Goal: Task Accomplishment & Management: Complete application form

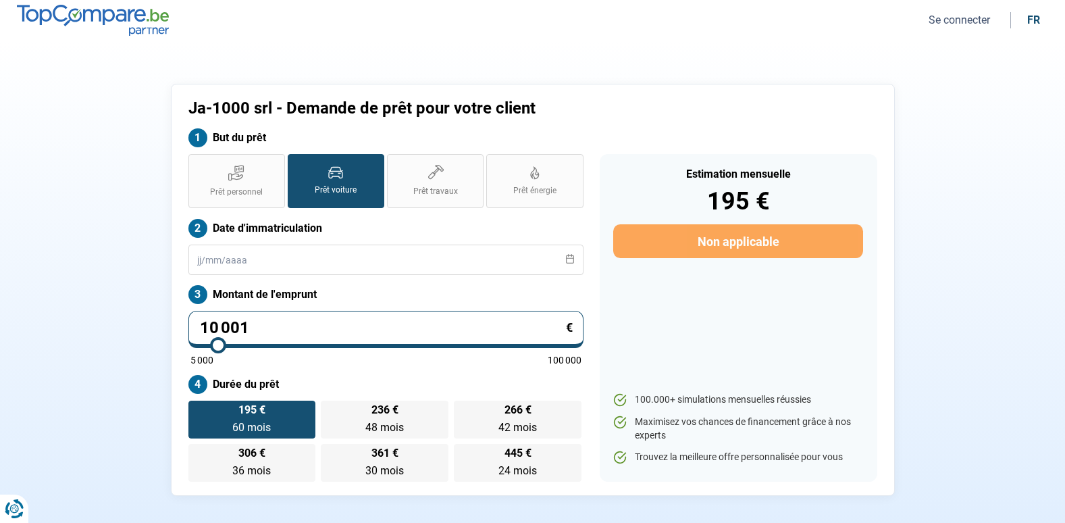
click at [961, 16] on button "Se connecter" at bounding box center [959, 20] width 70 height 14
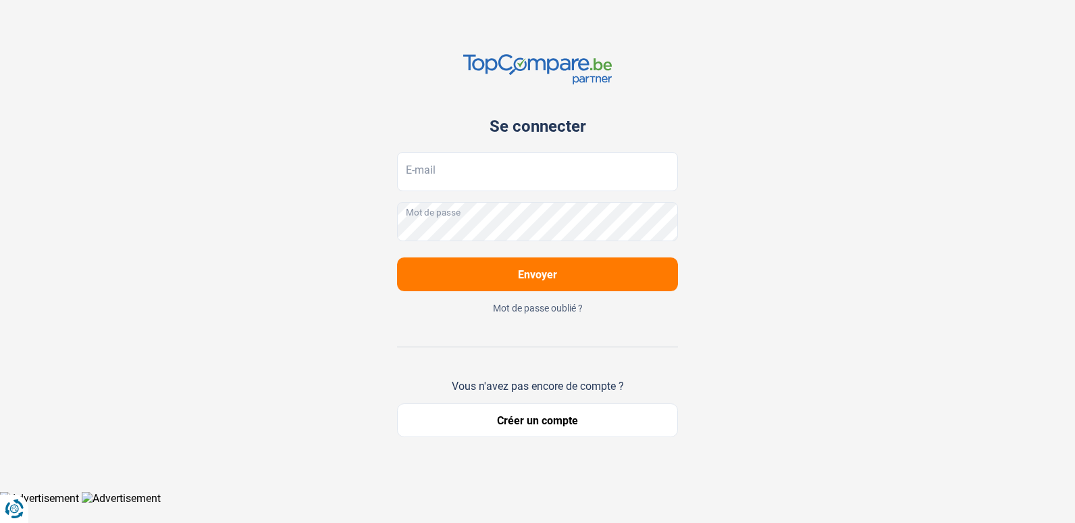
click at [525, 424] on button "Créer un compte" at bounding box center [537, 420] width 281 height 34
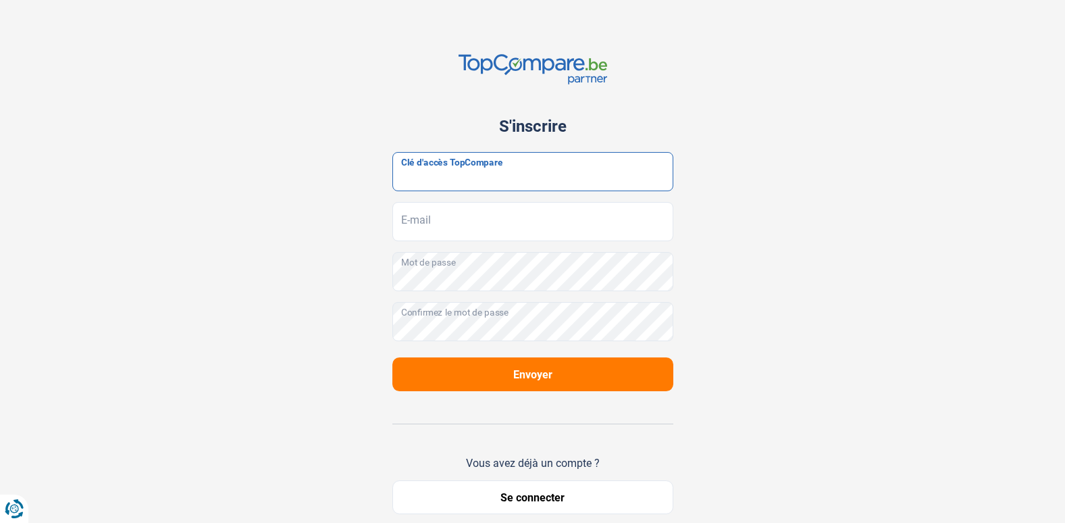
paste input "JrbfN@tcB24"
type input "JrbfN@tcB24"
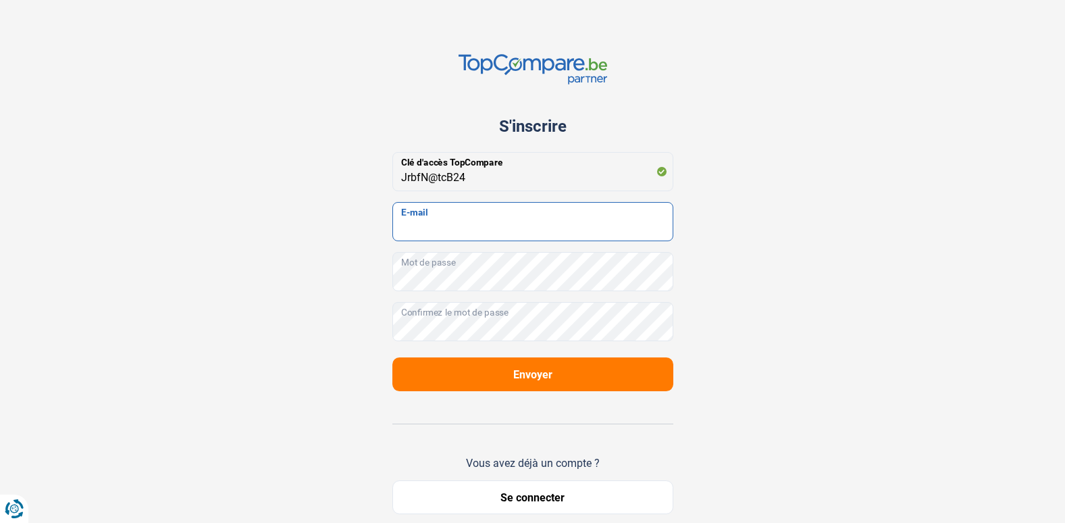
click at [440, 213] on input "E-mail" at bounding box center [532, 221] width 281 height 39
type input "jamil@ja-1000.com"
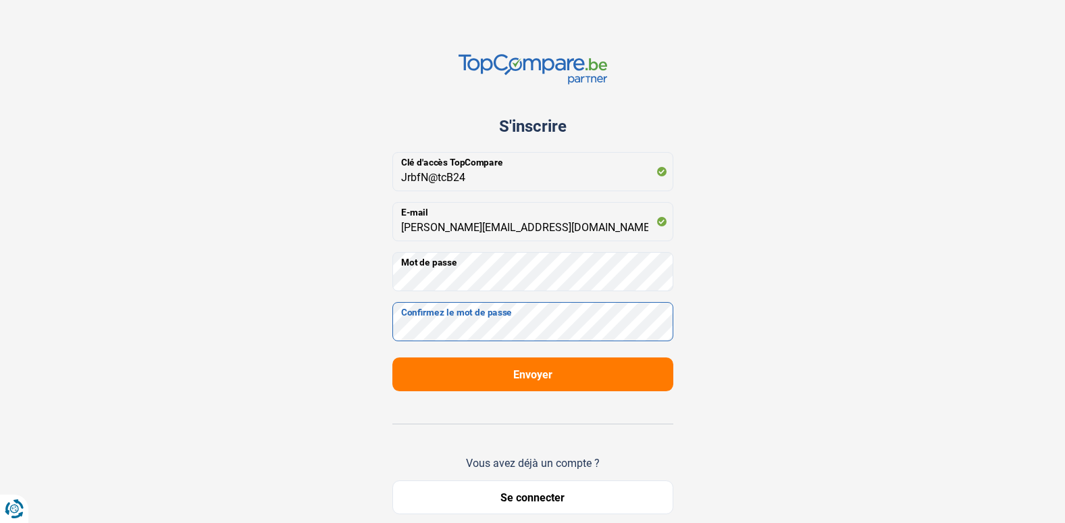
click at [402, 277] on div "JrbfN@tcB24 Clé d'accès TopCompare jamil@ja-1000.com E-mail Mot de passe Confir…" at bounding box center [532, 246] width 281 height 189
click at [551, 384] on button "Envoyer" at bounding box center [532, 374] width 281 height 34
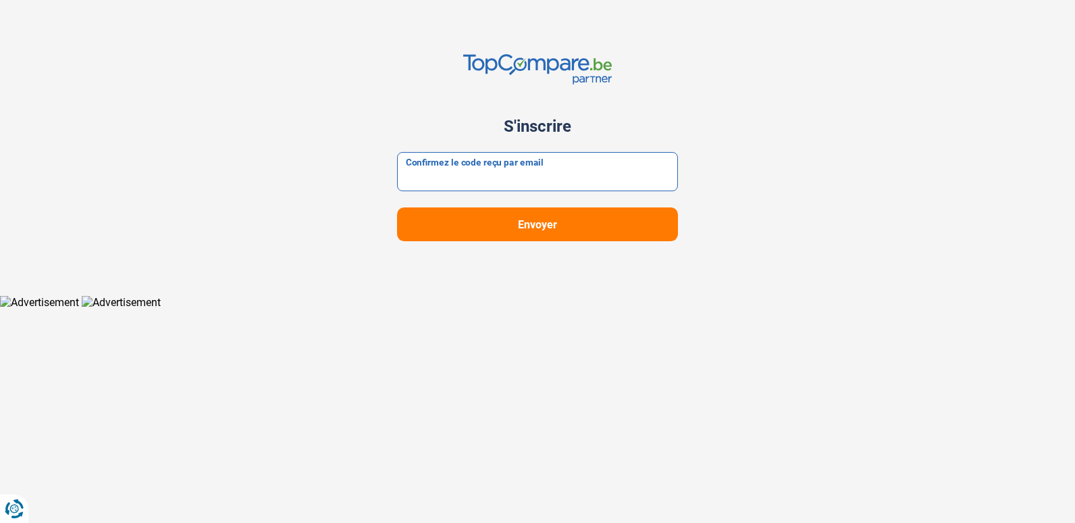
click at [450, 176] on input "Confirmez le code reçu par email" at bounding box center [537, 171] width 281 height 39
type input "471100"
click at [440, 213] on button "Envoyer" at bounding box center [537, 224] width 281 height 34
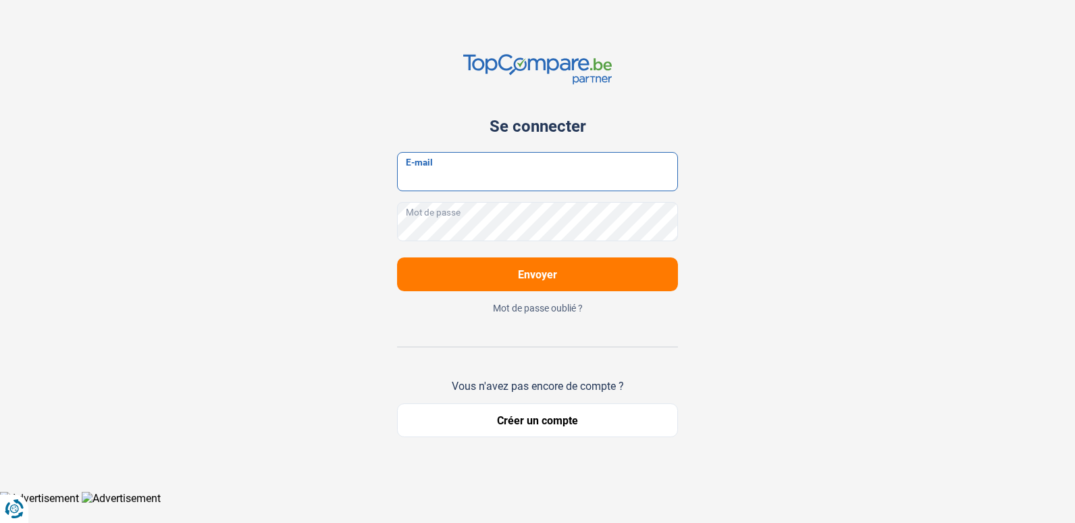
type input "jamil@ja-1000.com"
click at [526, 276] on span "Envoyer" at bounding box center [537, 274] width 39 height 13
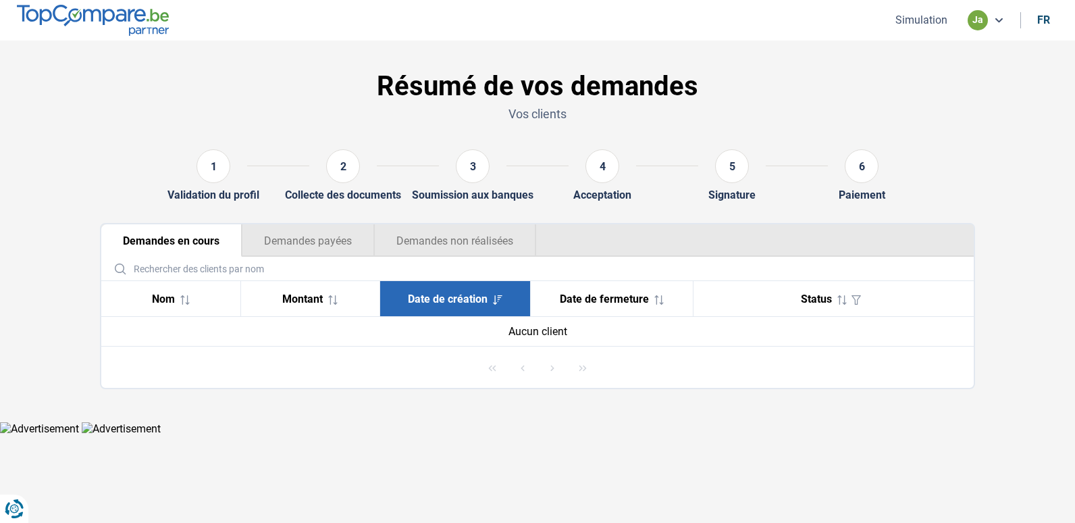
click at [923, 22] on button "Simulation" at bounding box center [921, 20] width 60 height 14
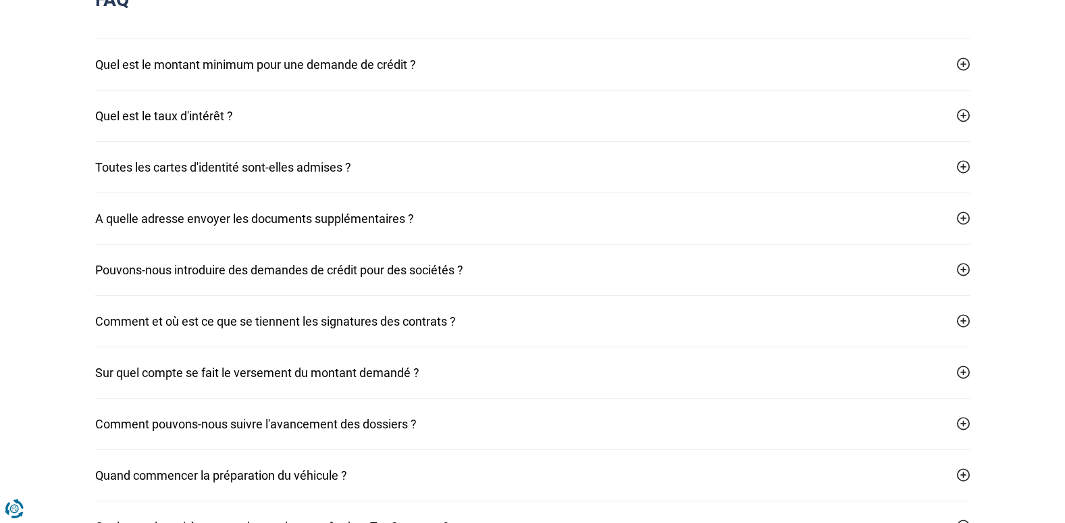
scroll to position [1353, 0]
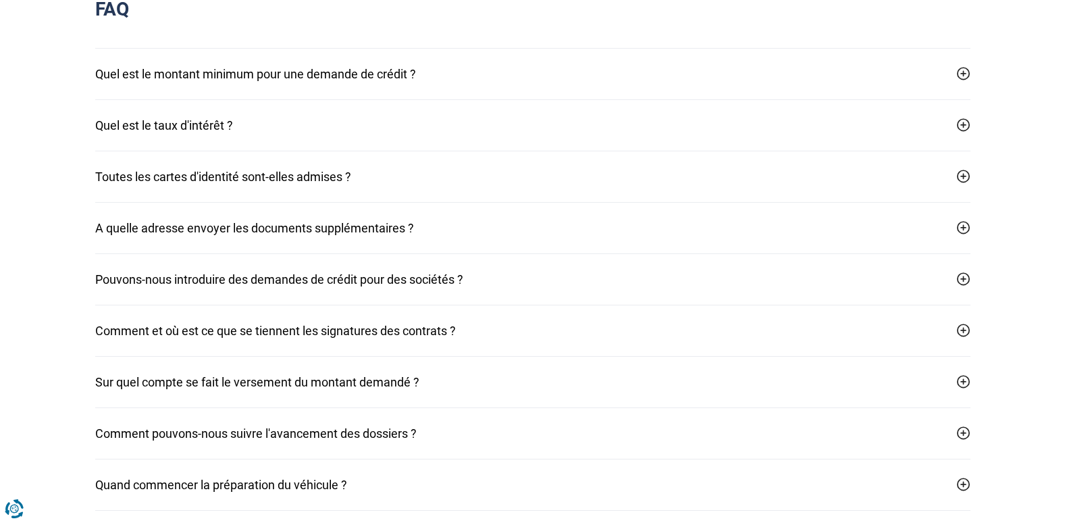
click at [311, 183] on button "Toutes les cartes d'identité sont-elles admises ?" at bounding box center [532, 176] width 875 height 51
